Goal: Transaction & Acquisition: Subscribe to service/newsletter

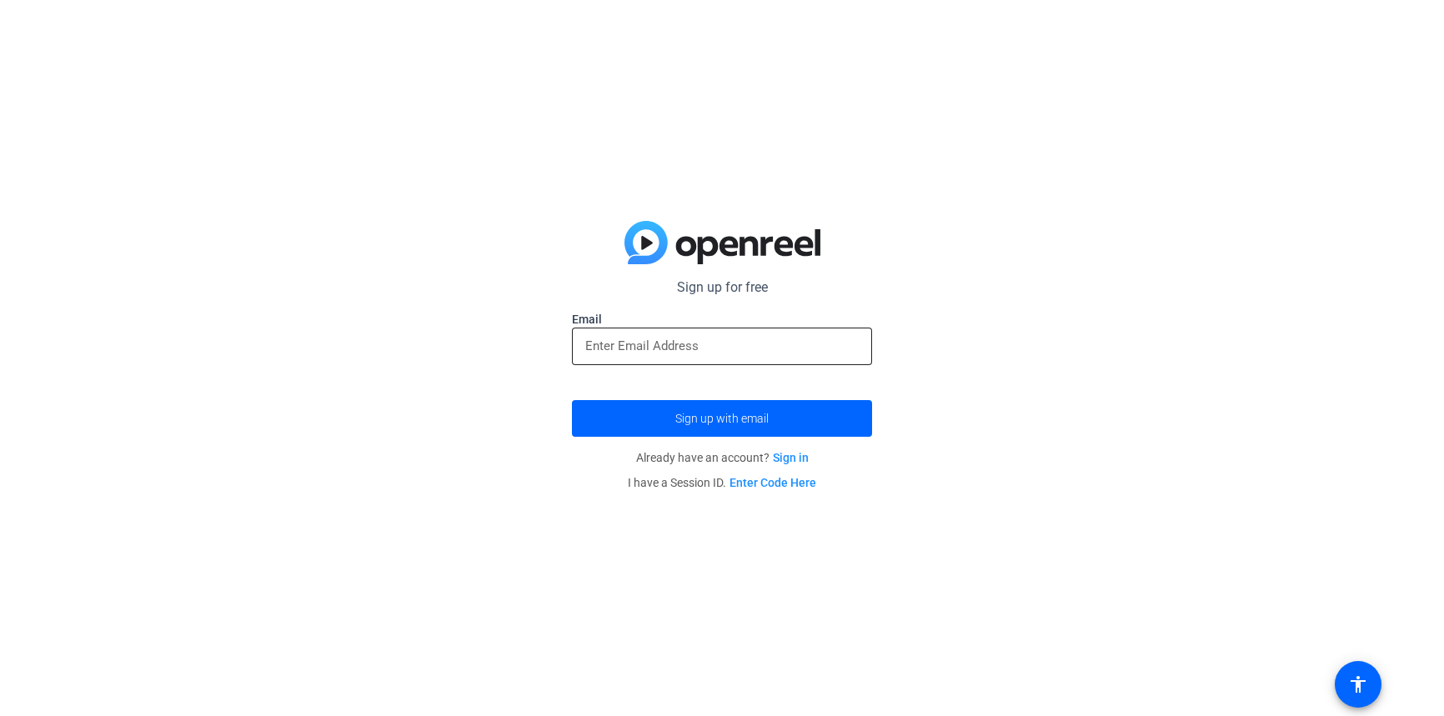
click at [685, 338] on input "email" at bounding box center [721, 346] width 273 height 20
click at [572, 400] on button "Sign up with email" at bounding box center [722, 418] width 300 height 37
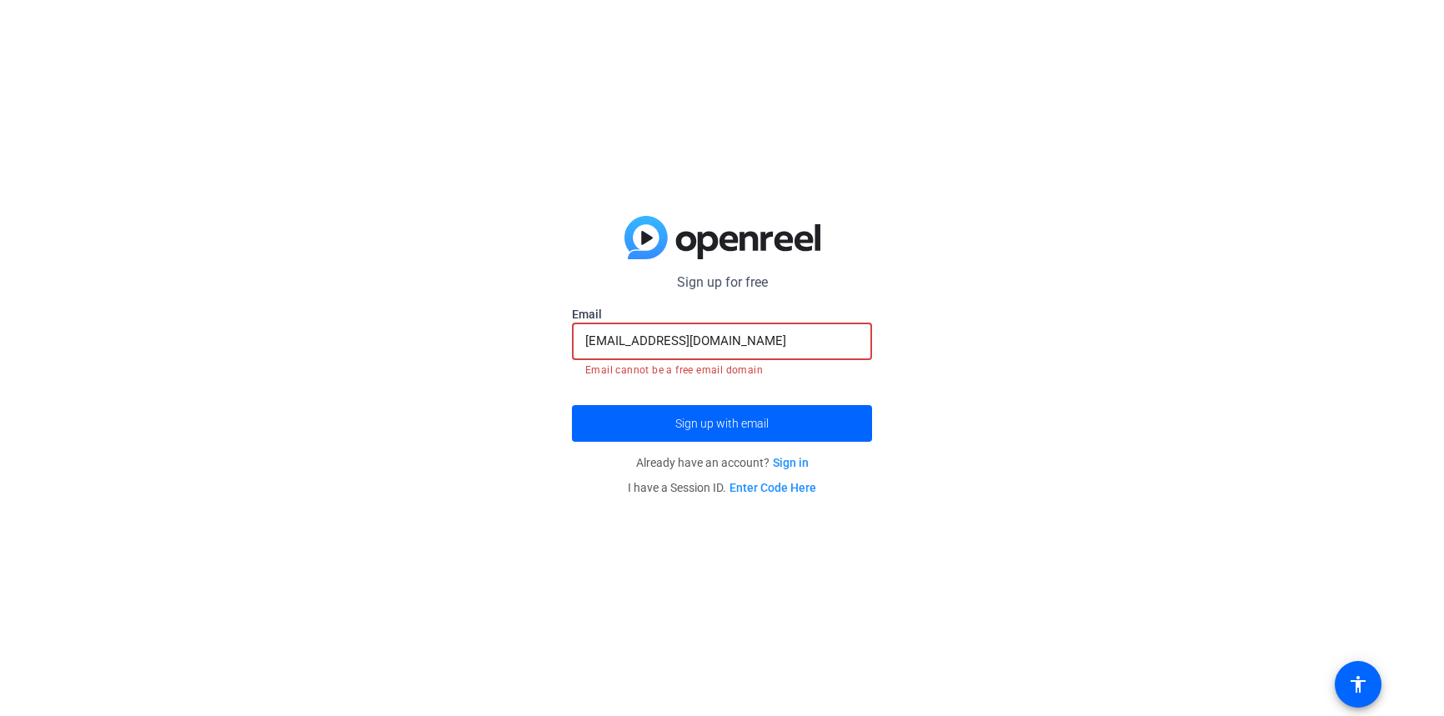
drag, startPoint x: 659, startPoint y: 341, endPoint x: 527, endPoint y: 344, distance: 132.6
click at [527, 344] on div "Sign up for free Email [EMAIL_ADDRESS][DOMAIN_NAME] Email cannot be a free emai…" at bounding box center [722, 358] width 1444 height 716
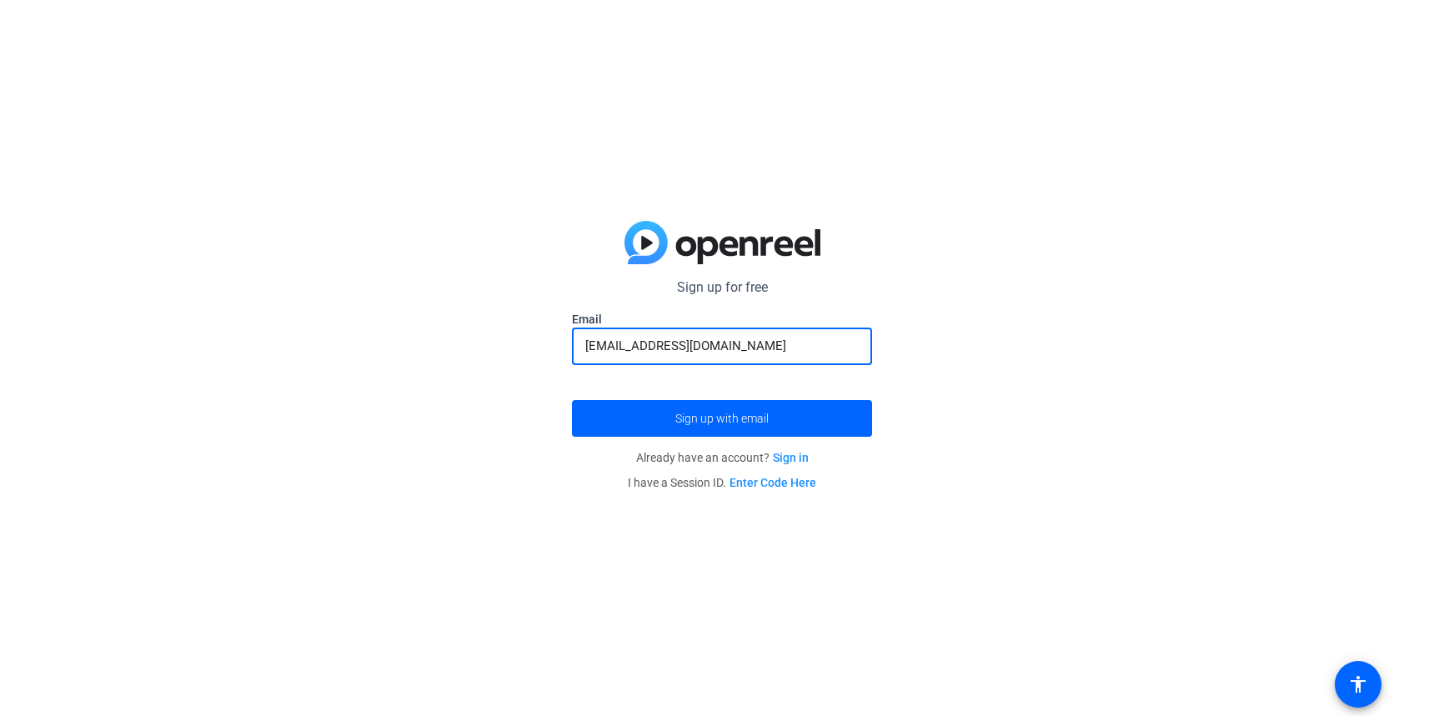
type input "[EMAIL_ADDRESS][DOMAIN_NAME]"
click at [572, 400] on button "Sign up with email" at bounding box center [722, 418] width 300 height 37
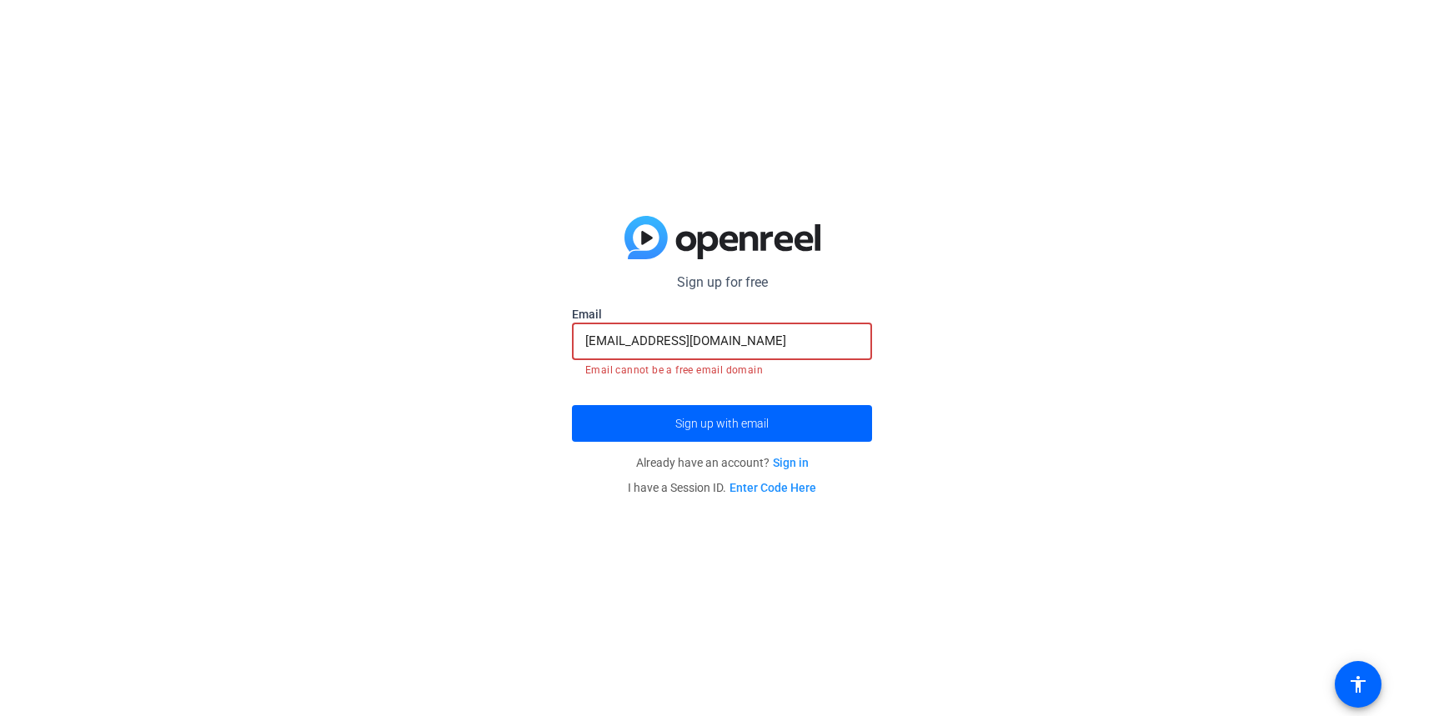
click at [766, 344] on input "[EMAIL_ADDRESS][DOMAIN_NAME]" at bounding box center [721, 341] width 273 height 20
click at [750, 424] on span "Sign up with email" at bounding box center [721, 424] width 93 height 0
